Goal: Information Seeking & Learning: Learn about a topic

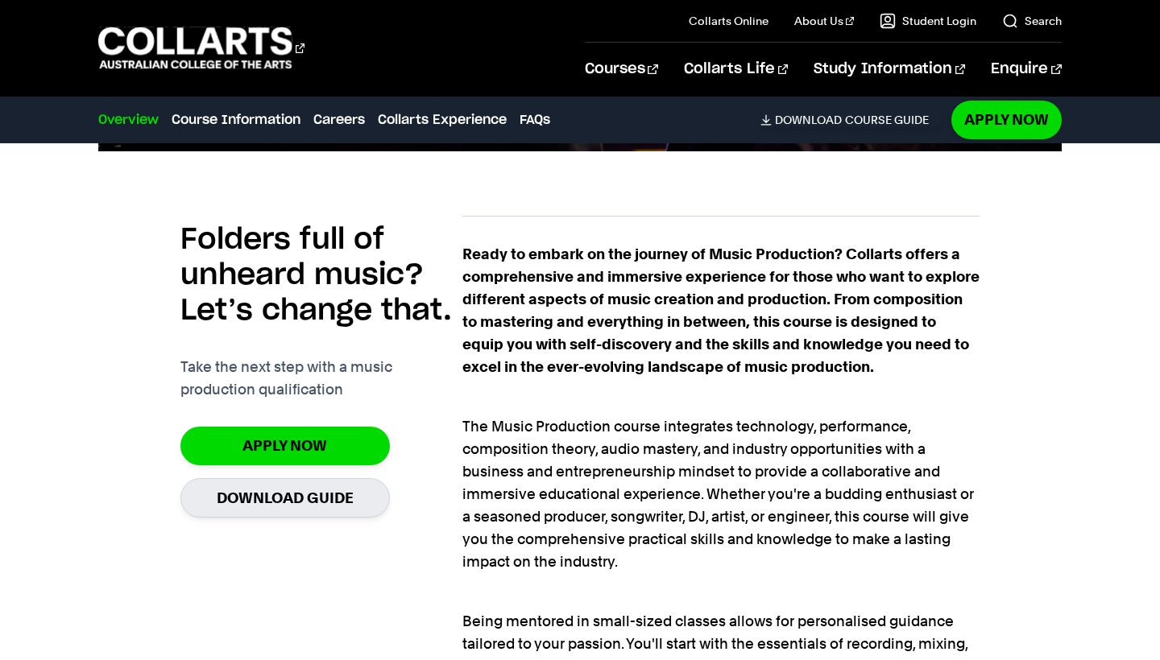
scroll to position [998, 0]
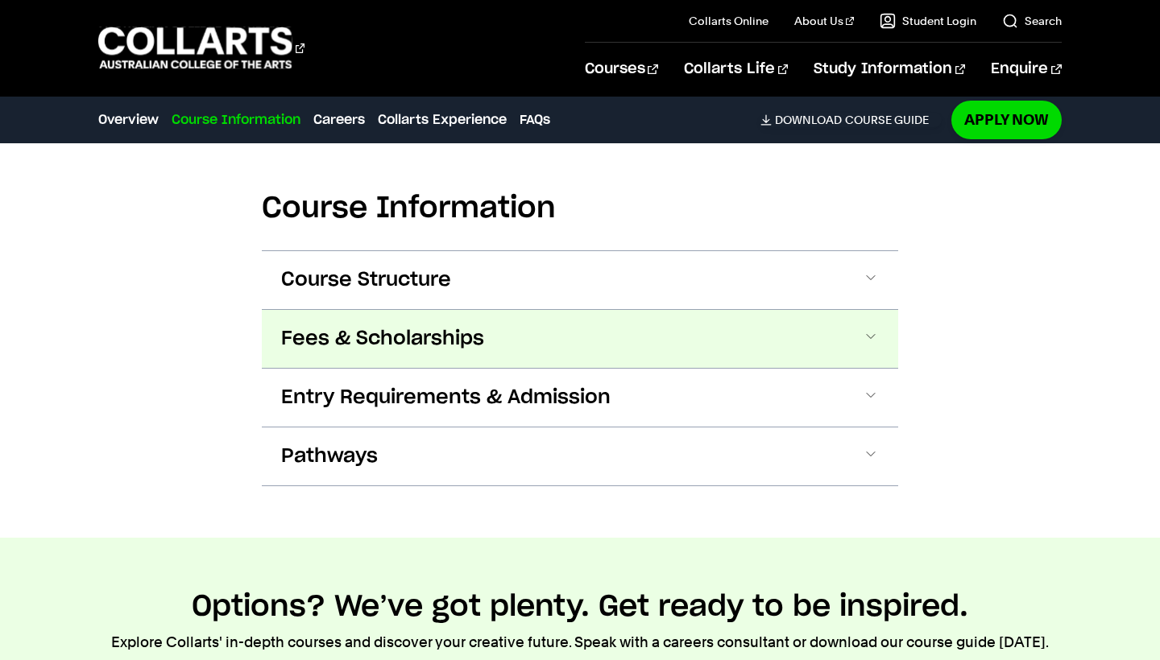
click at [411, 335] on span "Fees & Scholarships" at bounding box center [382, 339] width 203 height 26
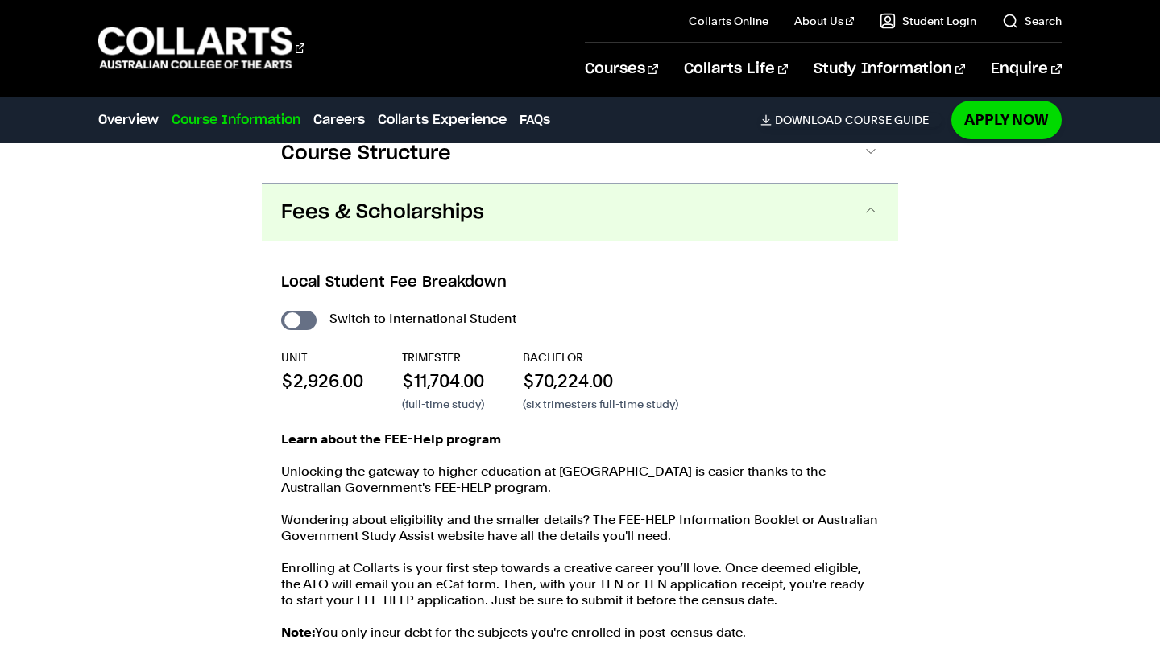
scroll to position [2194, 0]
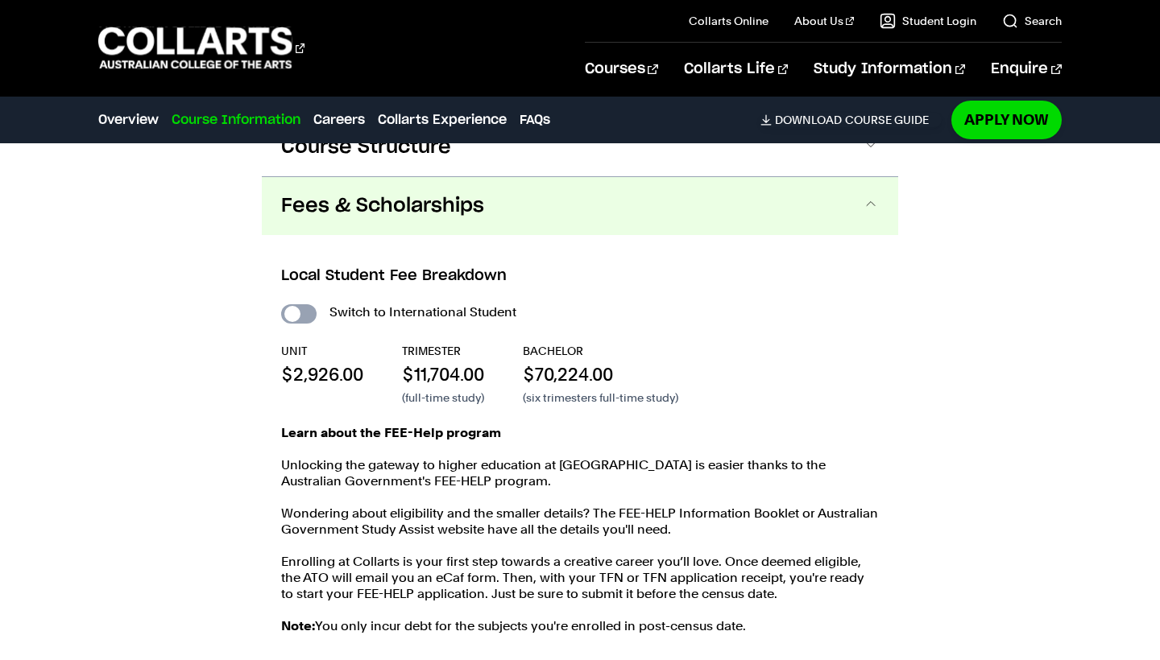
click at [298, 312] on input "International Student" at bounding box center [298, 313] width 35 height 19
checkbox input "true"
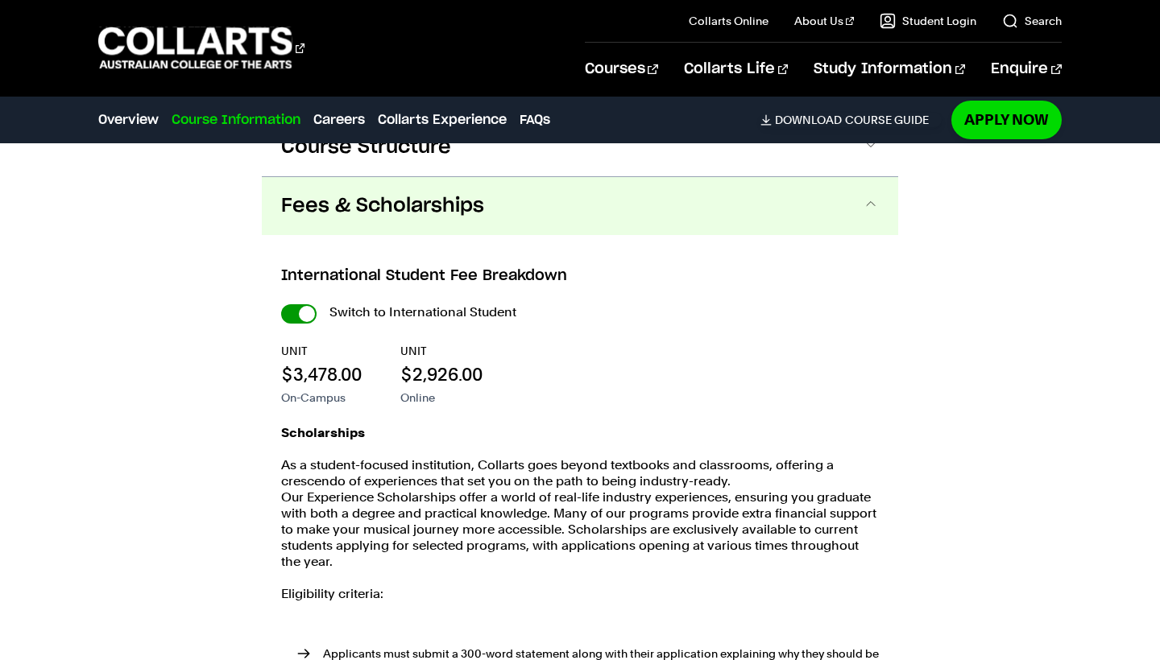
click at [300, 311] on input "International Student" at bounding box center [298, 313] width 35 height 19
checkbox input "false"
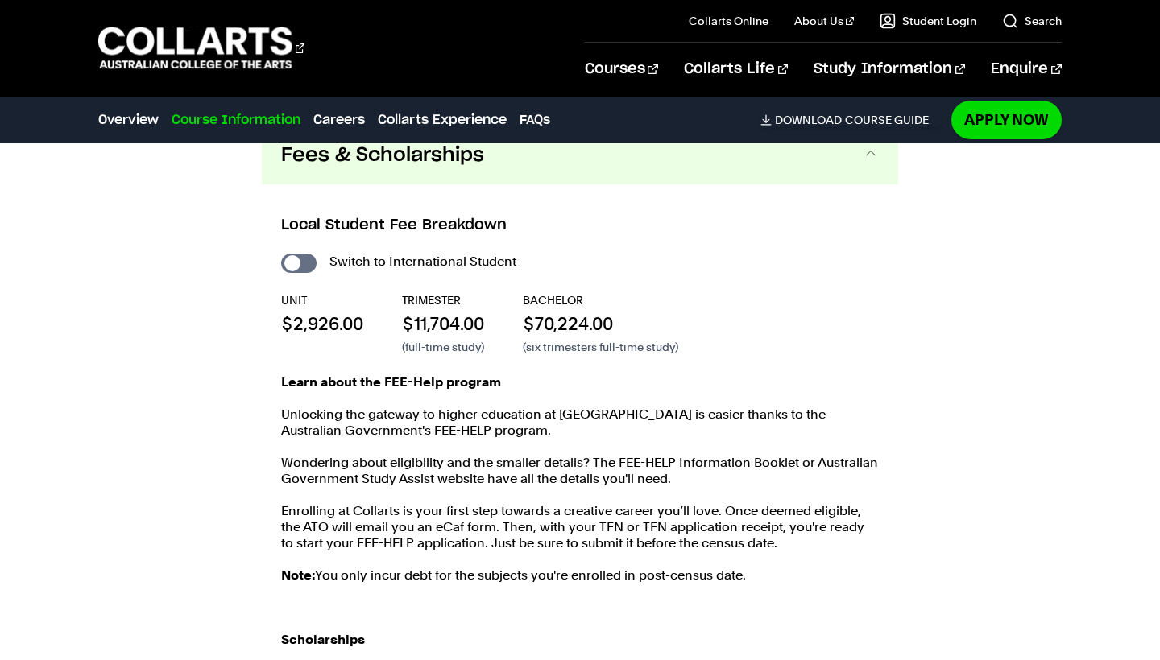
scroll to position [2248, 0]
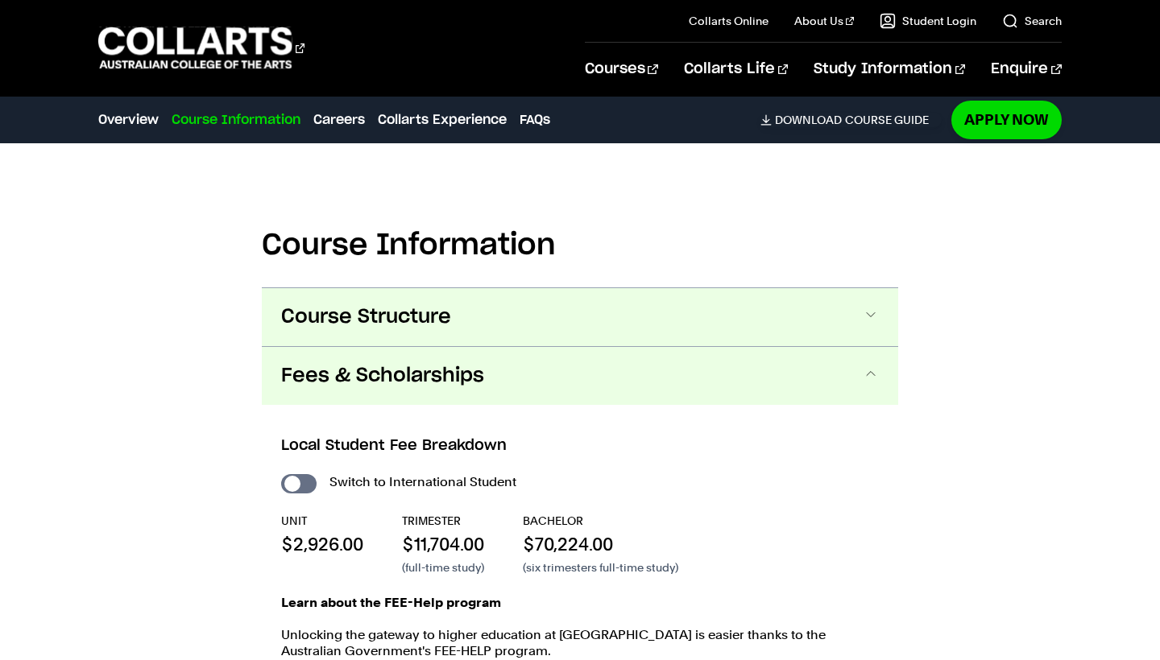
click at [384, 313] on span "Course Structure" at bounding box center [366, 317] width 170 height 26
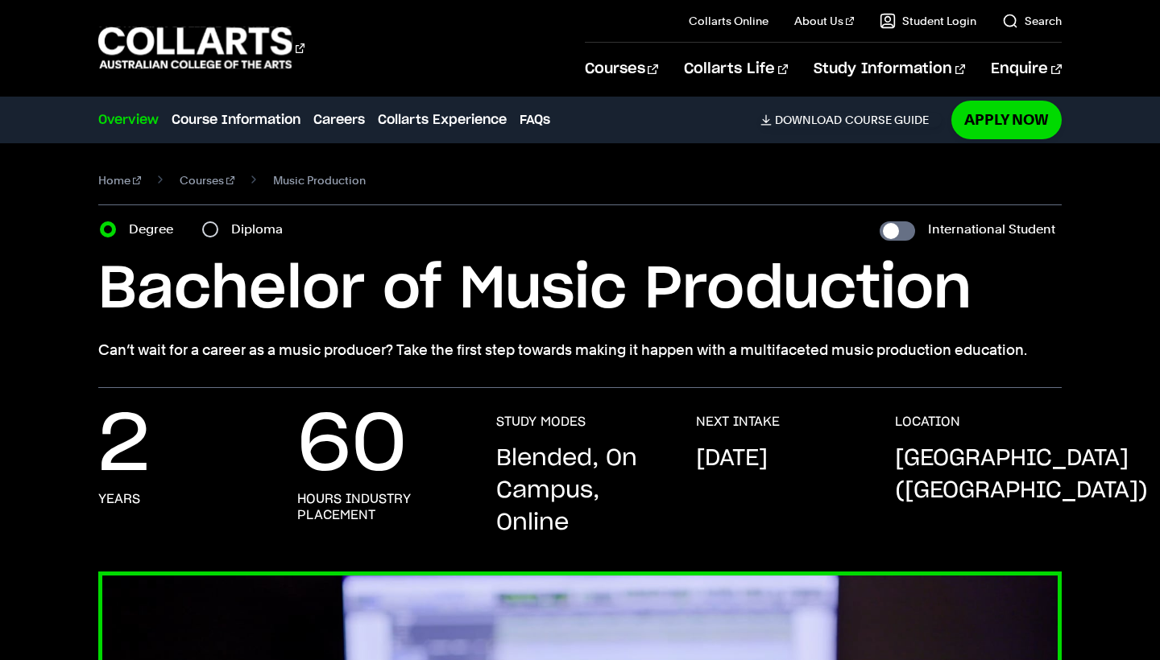
scroll to position [0, 0]
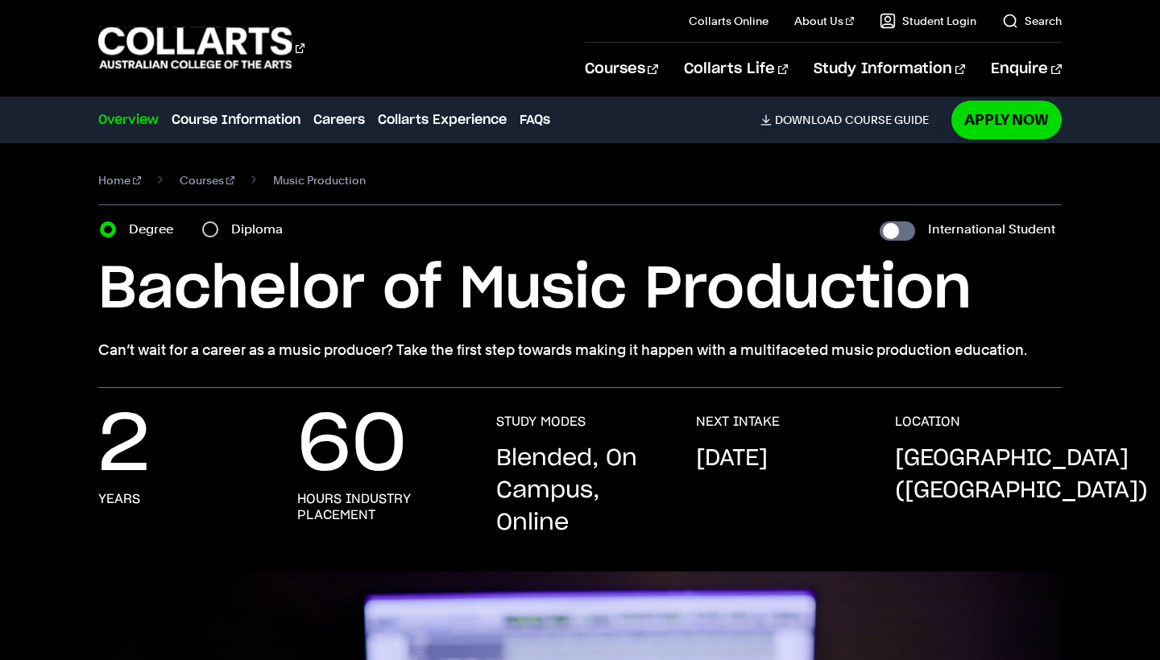
click at [211, 229] on input "Diploma" at bounding box center [210, 229] width 16 height 16
radio input "true"
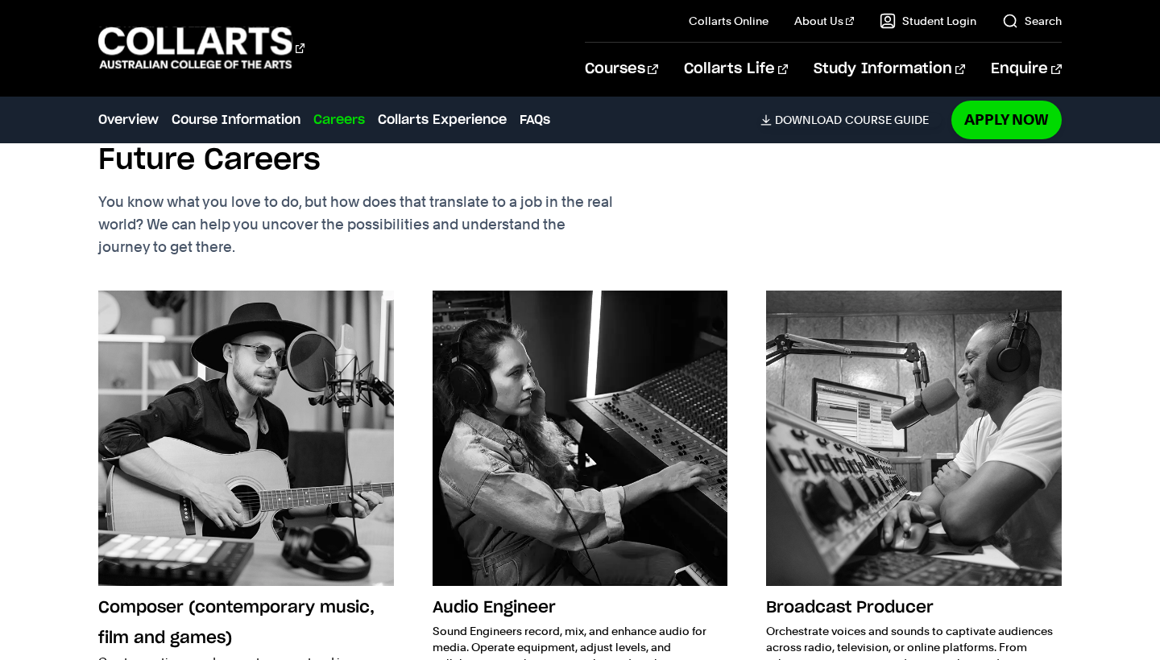
scroll to position [4077, 0]
